Goal: Navigation & Orientation: Find specific page/section

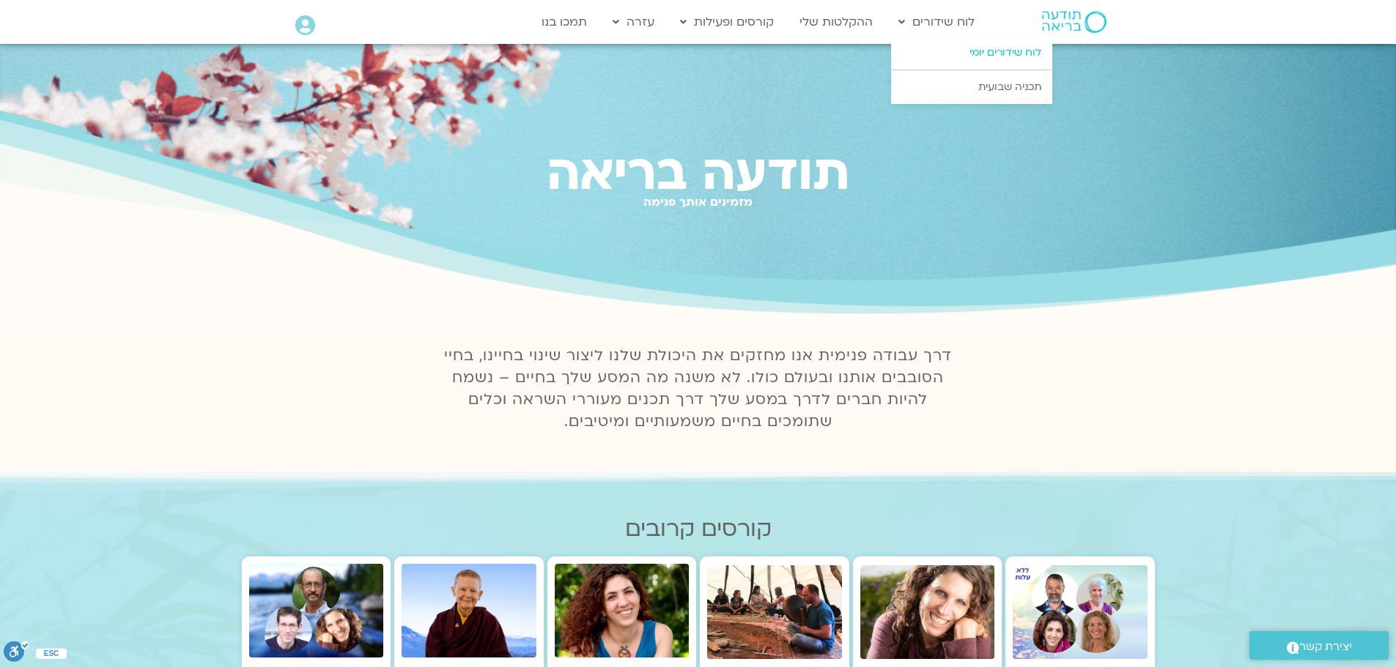
click at [1007, 59] on link "לוח שידורים יומי" at bounding box center [971, 53] width 161 height 34
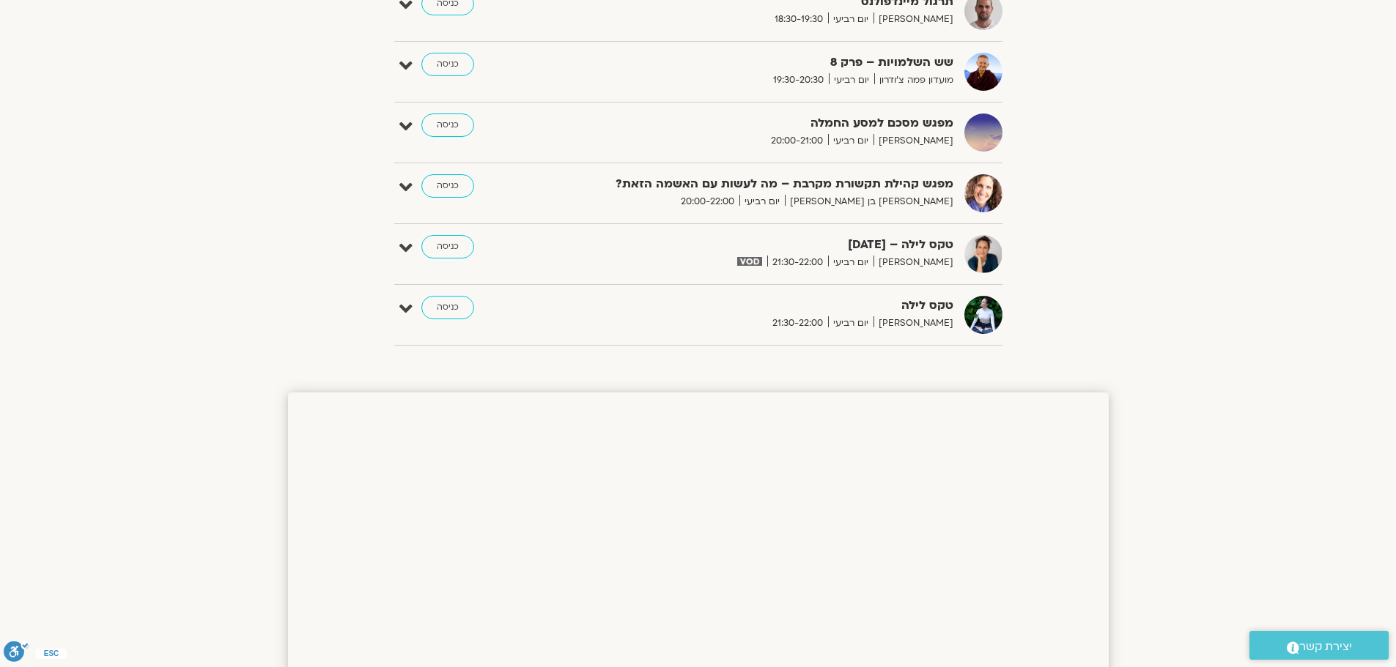
scroll to position [1196, 0]
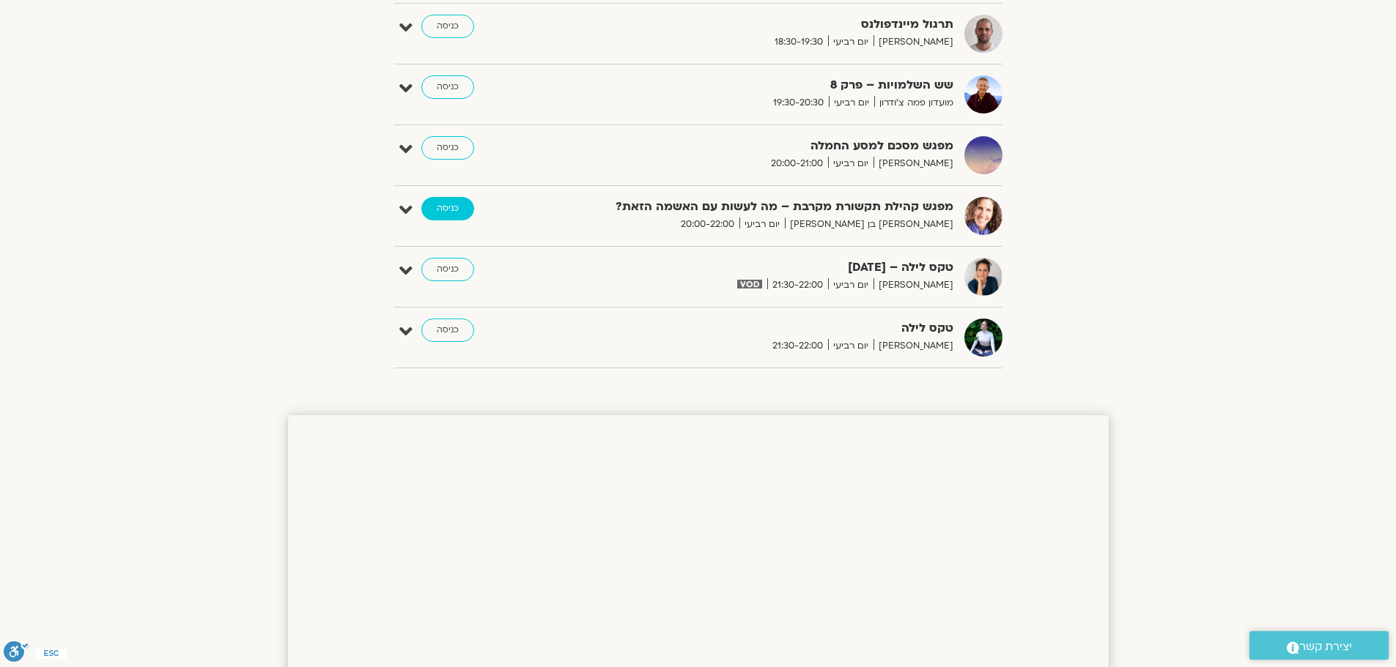
click at [442, 215] on link "כניסה" at bounding box center [447, 208] width 53 height 23
